Goal: Task Accomplishment & Management: Use online tool/utility

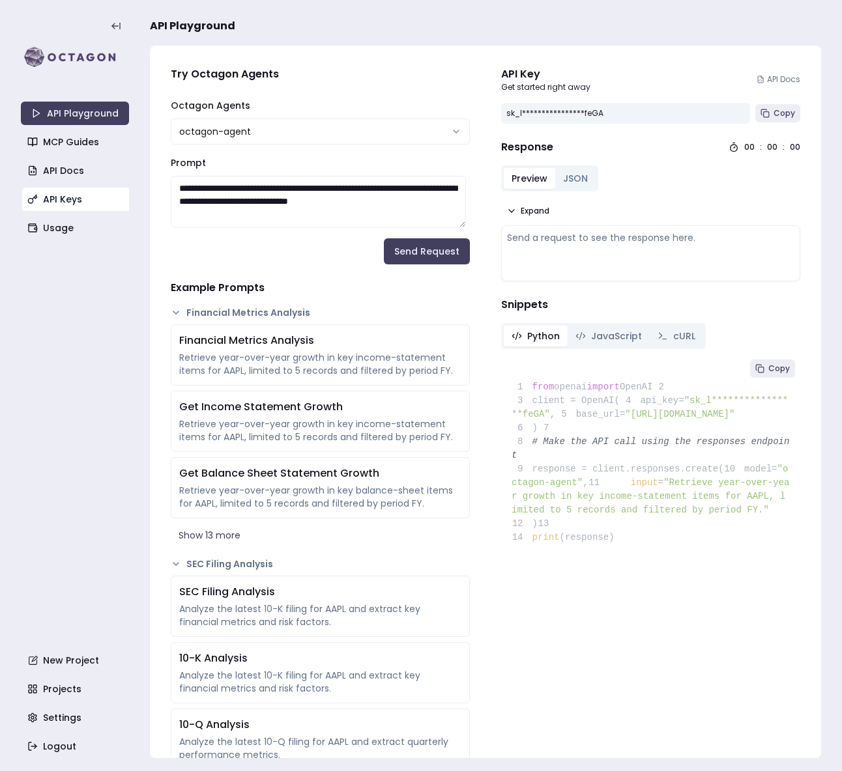
click at [89, 206] on link "API Keys" at bounding box center [76, 199] width 108 height 23
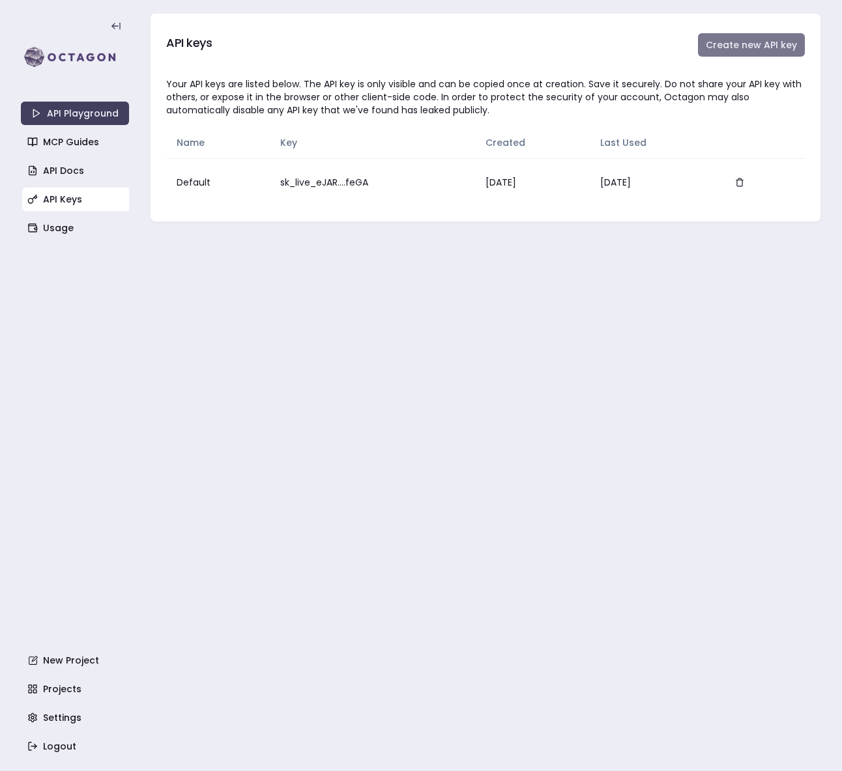
click at [769, 46] on button "Create new API key" at bounding box center [751, 44] width 107 height 23
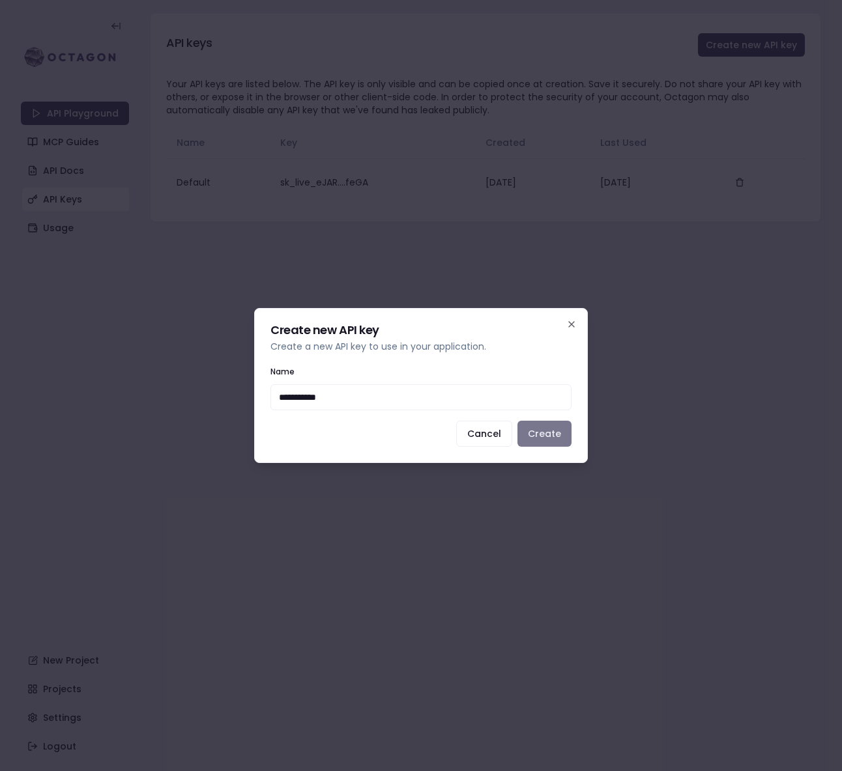
type input "**********"
click at [550, 431] on button "Create" at bounding box center [544, 434] width 54 height 26
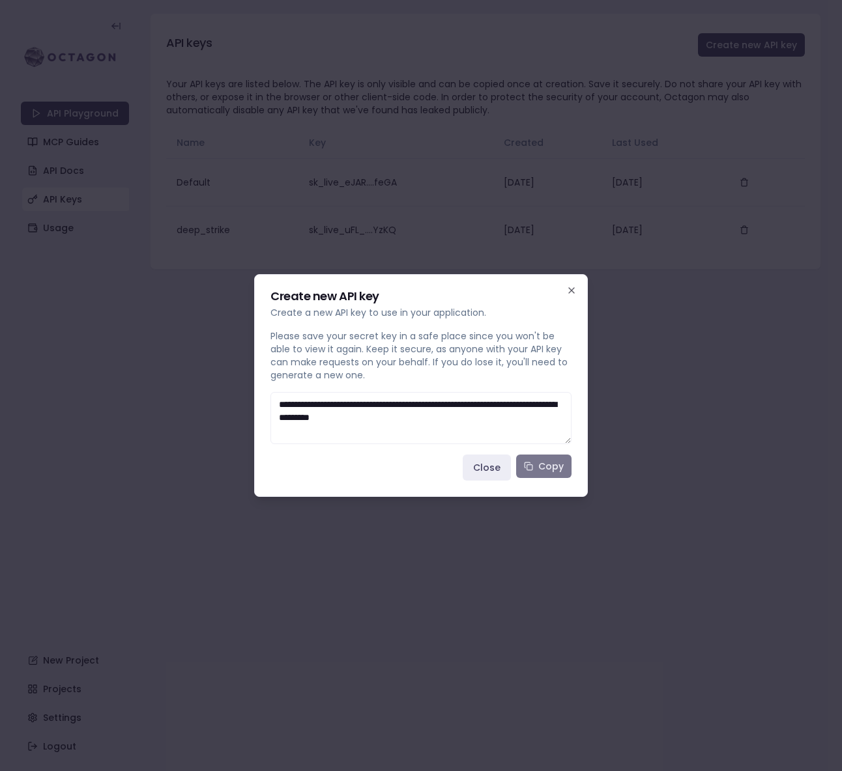
click at [544, 462] on button "Copy" at bounding box center [543, 466] width 55 height 23
click at [570, 292] on icon "button" at bounding box center [571, 290] width 10 height 10
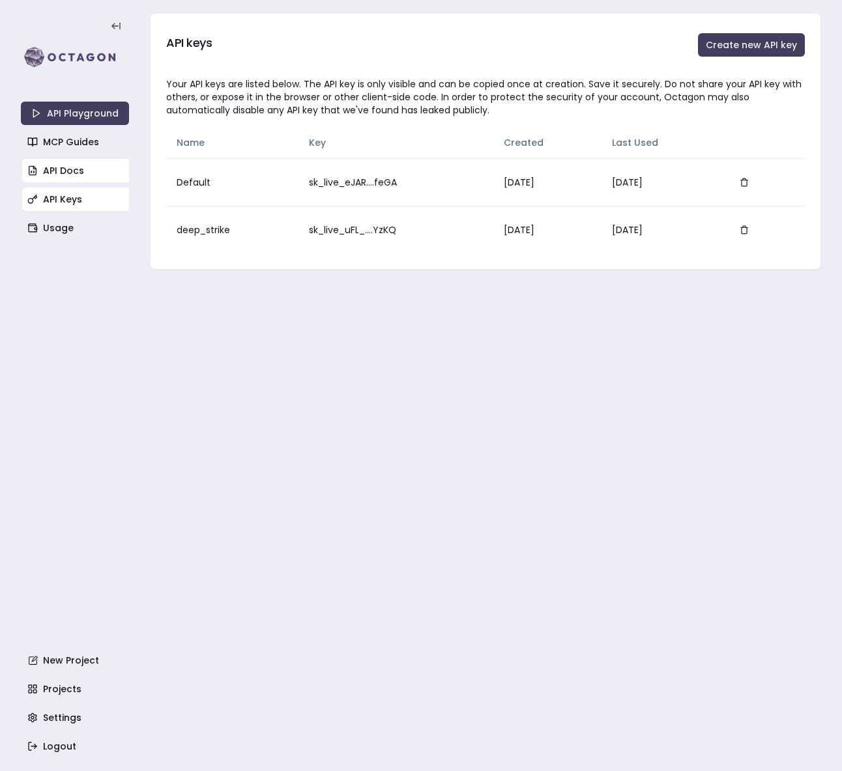
click at [53, 180] on link "API Docs" at bounding box center [76, 170] width 108 height 23
